Goal: Information Seeking & Learning: Check status

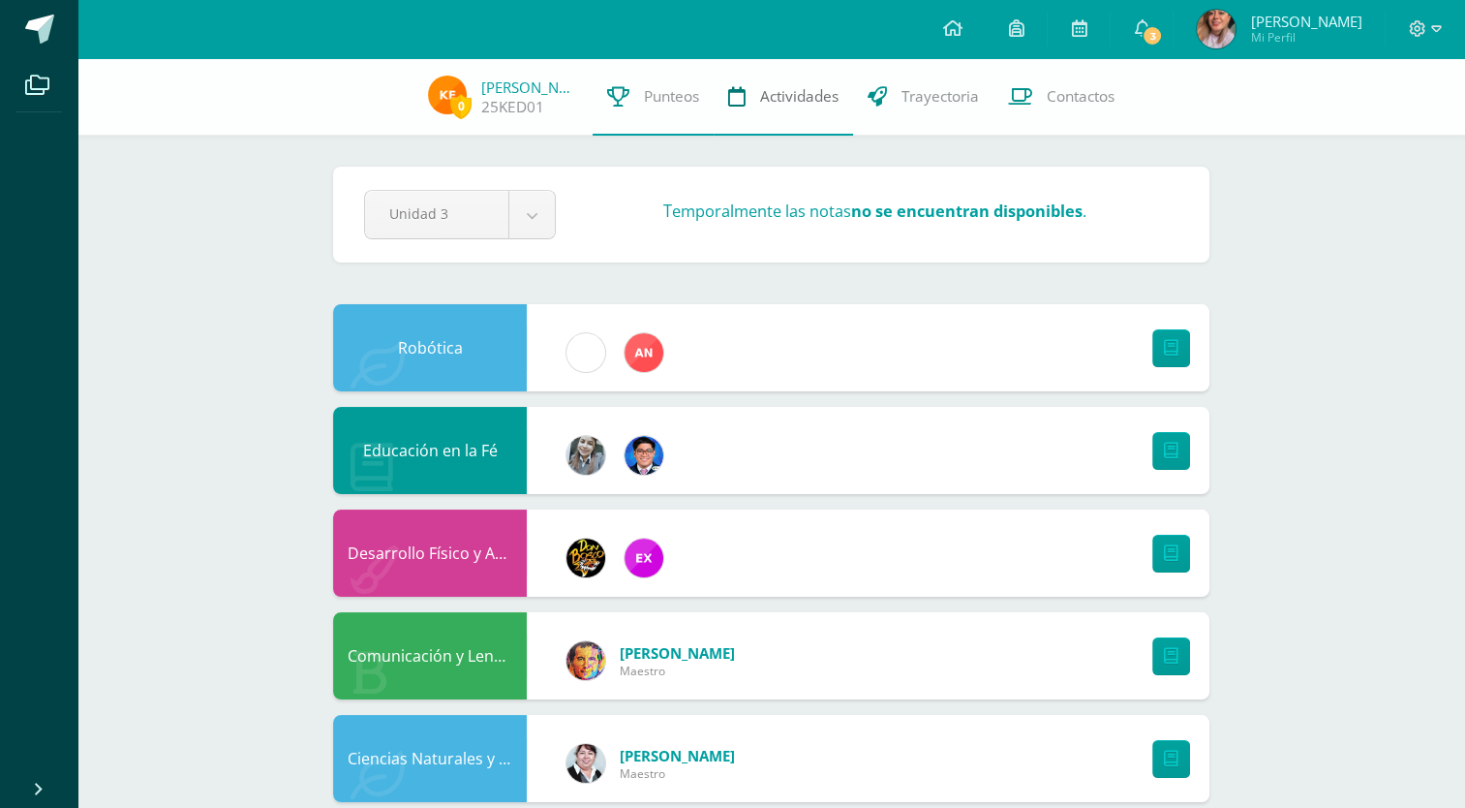
click at [781, 108] on link "Actividades" at bounding box center [783, 96] width 139 height 77
click at [775, 112] on link "Actividades" at bounding box center [783, 96] width 139 height 77
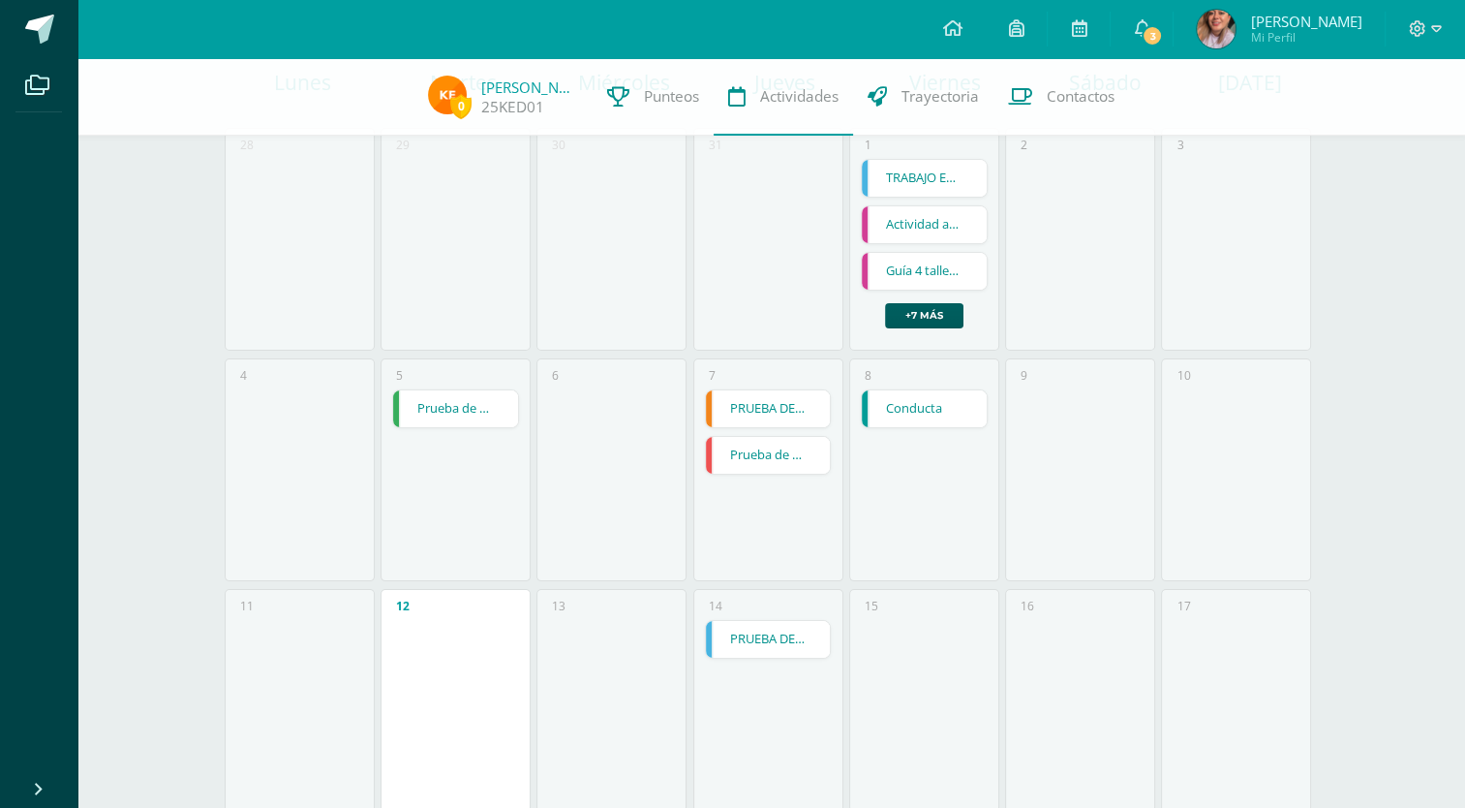
scroll to position [209, 0]
click at [925, 308] on link "+7 más" at bounding box center [924, 315] width 78 height 25
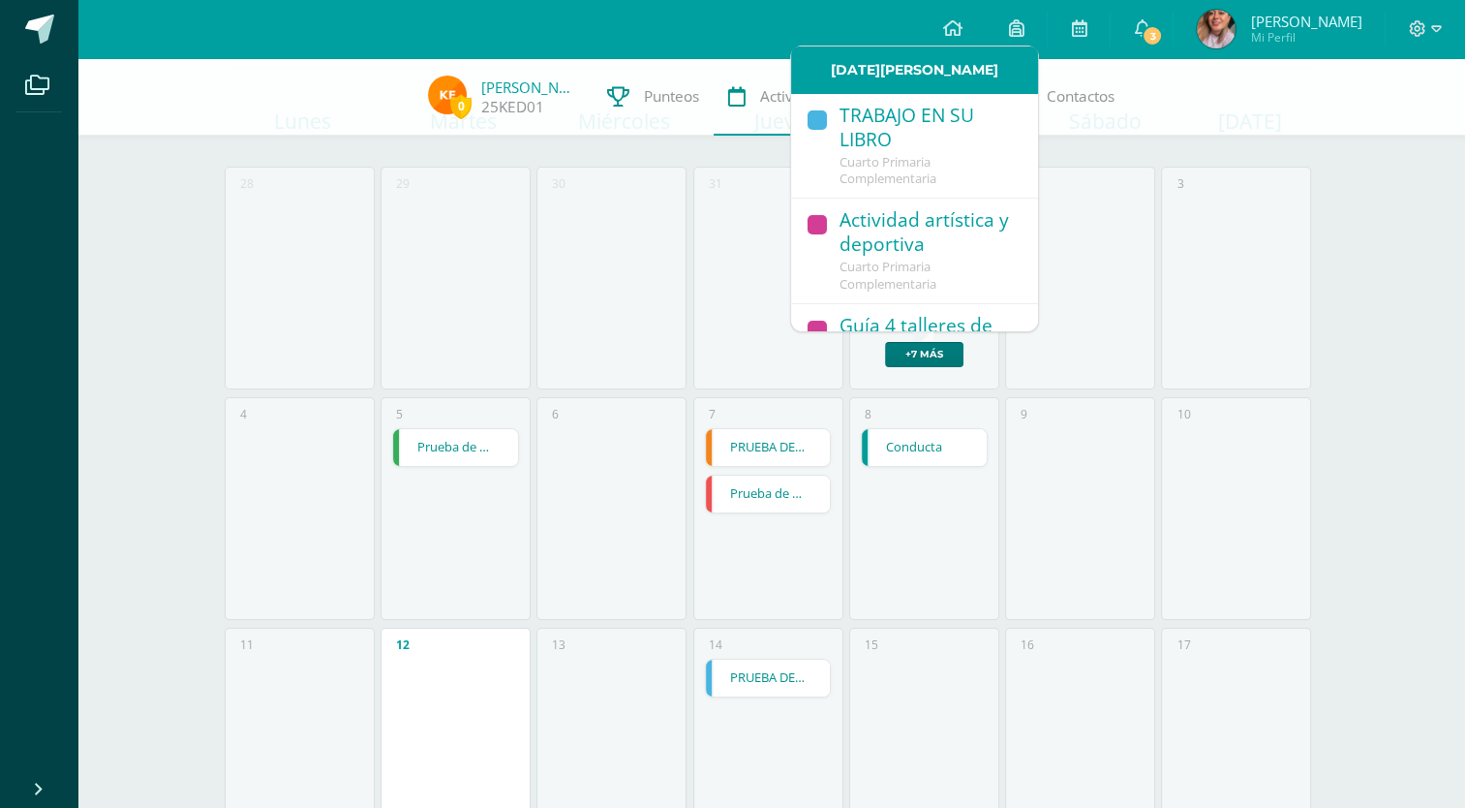
scroll to position [147, 0]
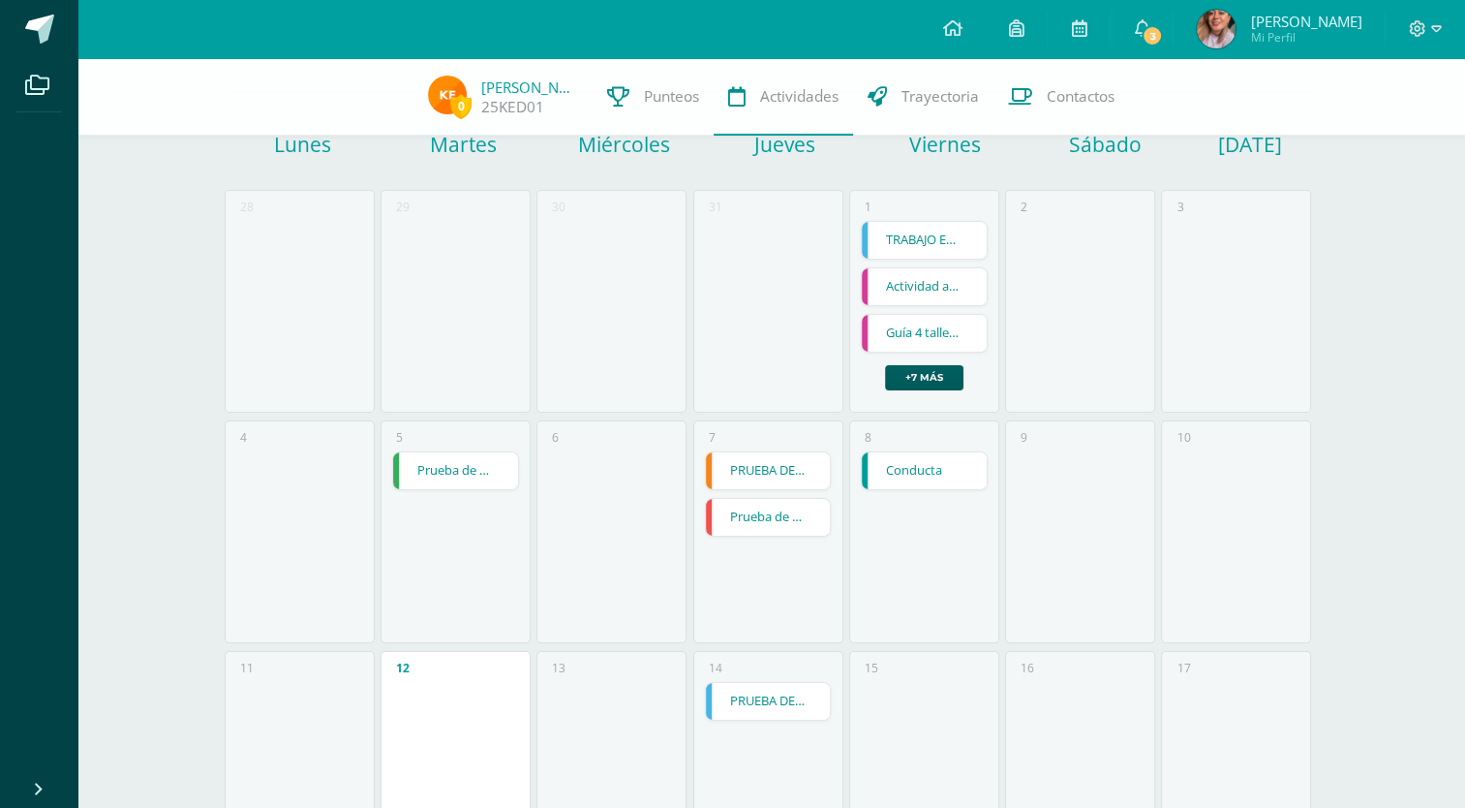
click at [1228, 89] on div "0 Kaiden Escobar 25KED01 Punteos Actividades Trayectoria Contactos" at bounding box center [732, 96] width 1465 height 77
click at [1154, 24] on link "3" at bounding box center [1142, 29] width 62 height 58
